Goal: Complete application form

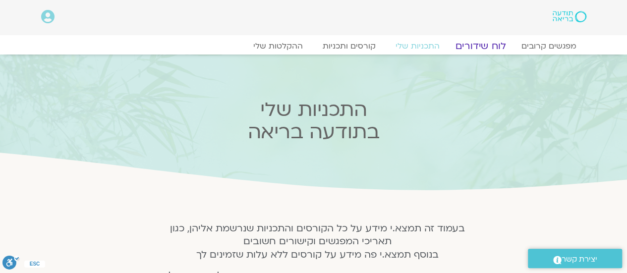
click at [488, 43] on link "לוח שידורים" at bounding box center [480, 46] width 74 height 12
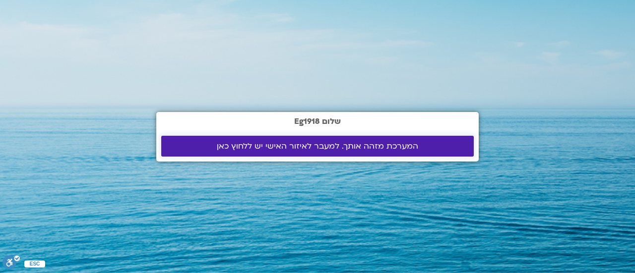
click at [350, 145] on span "המערכת מזהה אותך. למעבר לאיזור האישי יש ללחוץ כאן" at bounding box center [317, 146] width 201 height 9
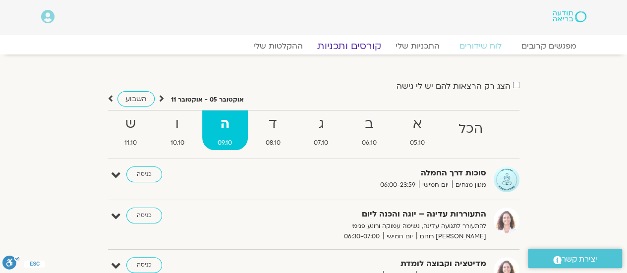
click at [347, 44] on link "קורסים ותכניות" at bounding box center [349, 46] width 87 height 12
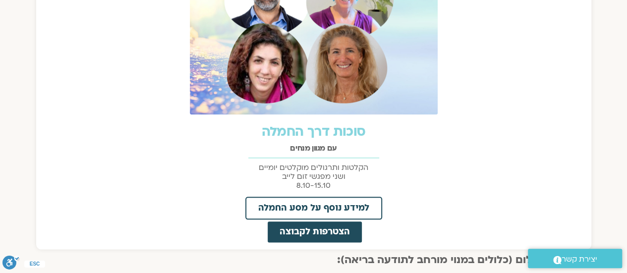
scroll to position [476, 0]
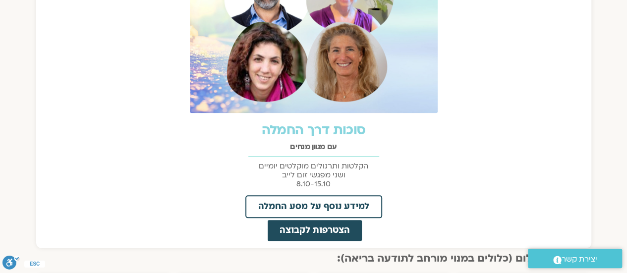
click at [324, 130] on link "סוכות דרך החמלה" at bounding box center [313, 131] width 104 height 18
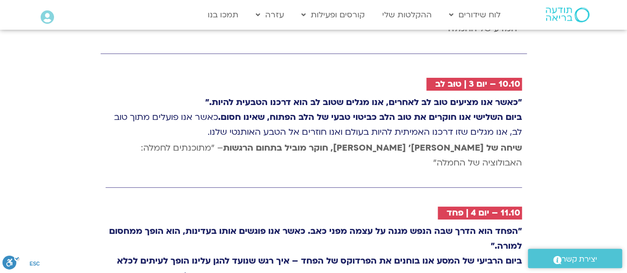
scroll to position [1825, 0]
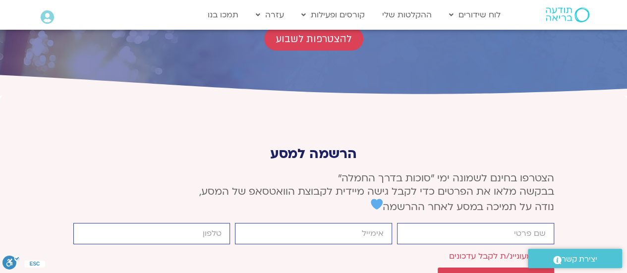
scroll to position [3729, 0]
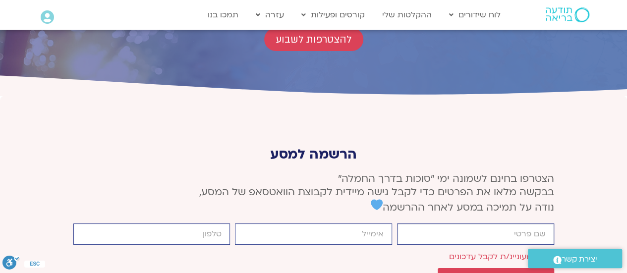
click at [449, 224] on input "firstname" at bounding box center [475, 234] width 157 height 21
type input "[PERSON_NAME]"
click at [360, 224] on input "email" at bounding box center [313, 234] width 157 height 21
type input "[EMAIL_ADDRESS][DOMAIN_NAME]"
click at [193, 224] on input "cellphone" at bounding box center [151, 234] width 157 height 21
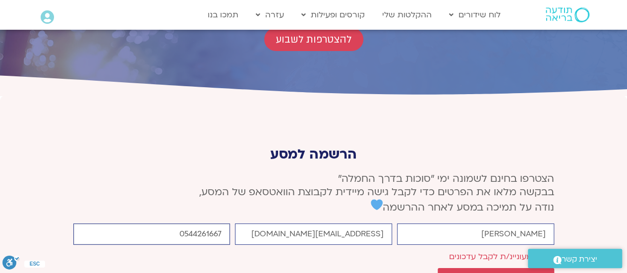
type input "0544261667"
click at [509, 274] on span "שליחה" at bounding box center [496, 278] width 93 height 9
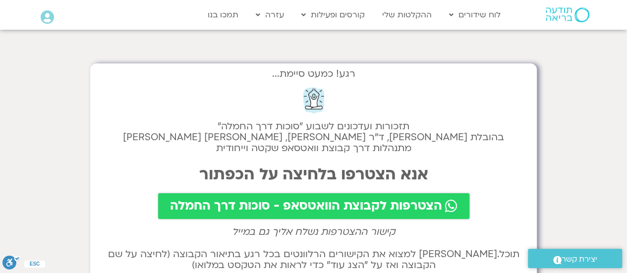
click at [313, 204] on span "הצטרפות לקבוצת הוואטסאפ - סוכות דרך החמלה" at bounding box center [306, 206] width 272 height 14
